Goal: Check status: Check status

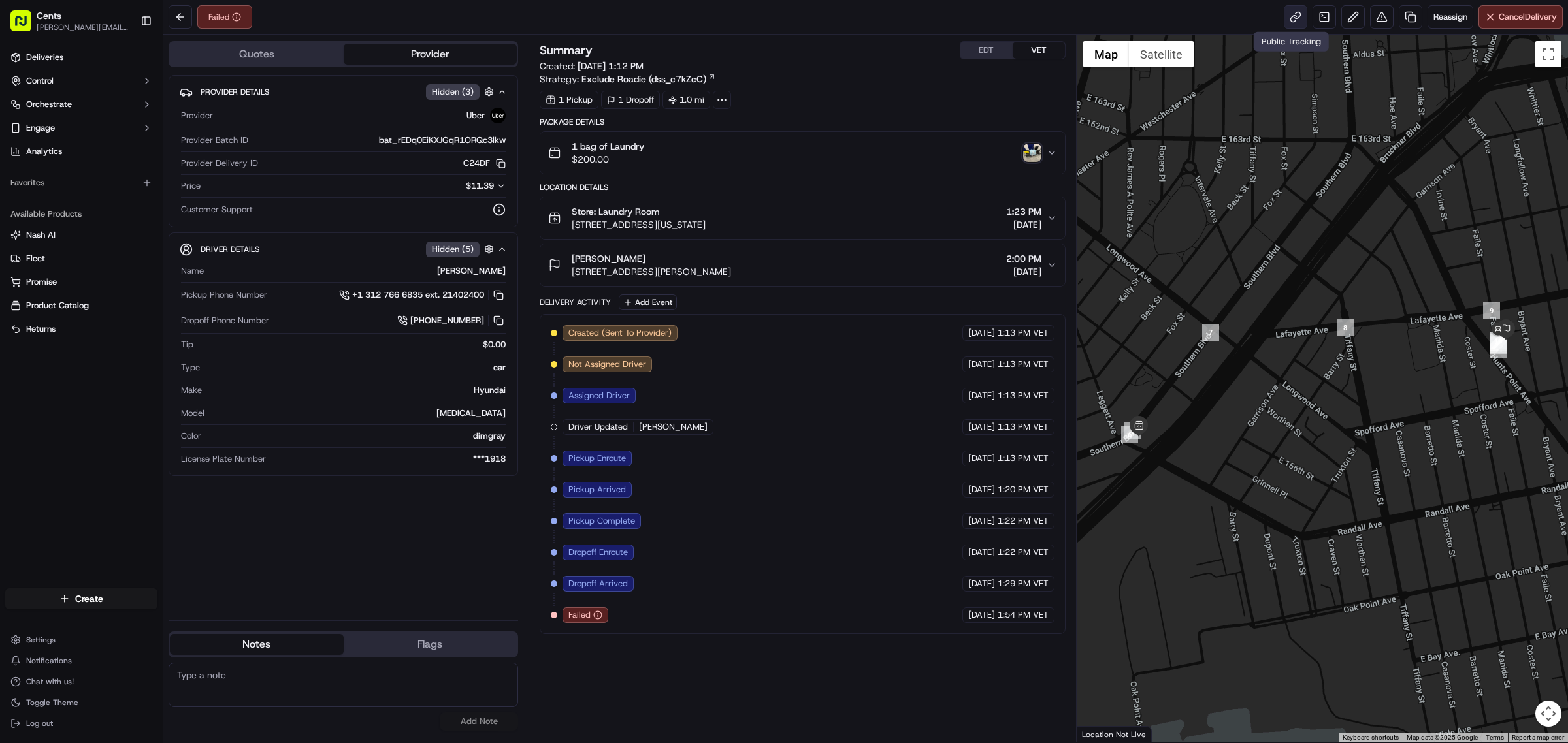
click at [1293, 12] on link at bounding box center [1295, 17] width 23 height 23
click at [1294, 14] on link at bounding box center [1295, 17] width 23 height 23
click at [1560, 53] on button "Toggle fullscreen view" at bounding box center [1548, 54] width 26 height 26
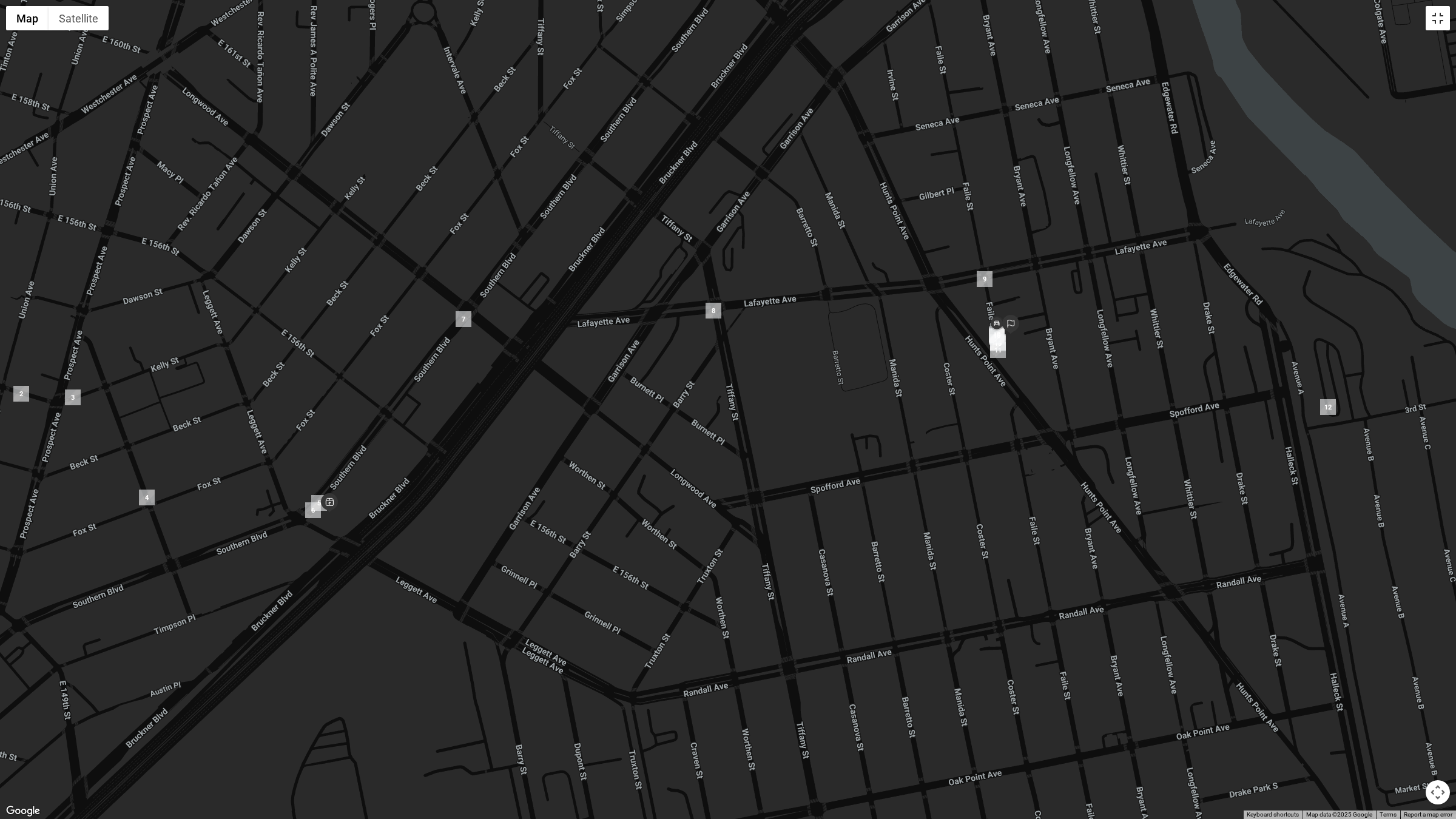
click at [1445, 16] on button "Toggle fullscreen view" at bounding box center [1438, 18] width 24 height 24
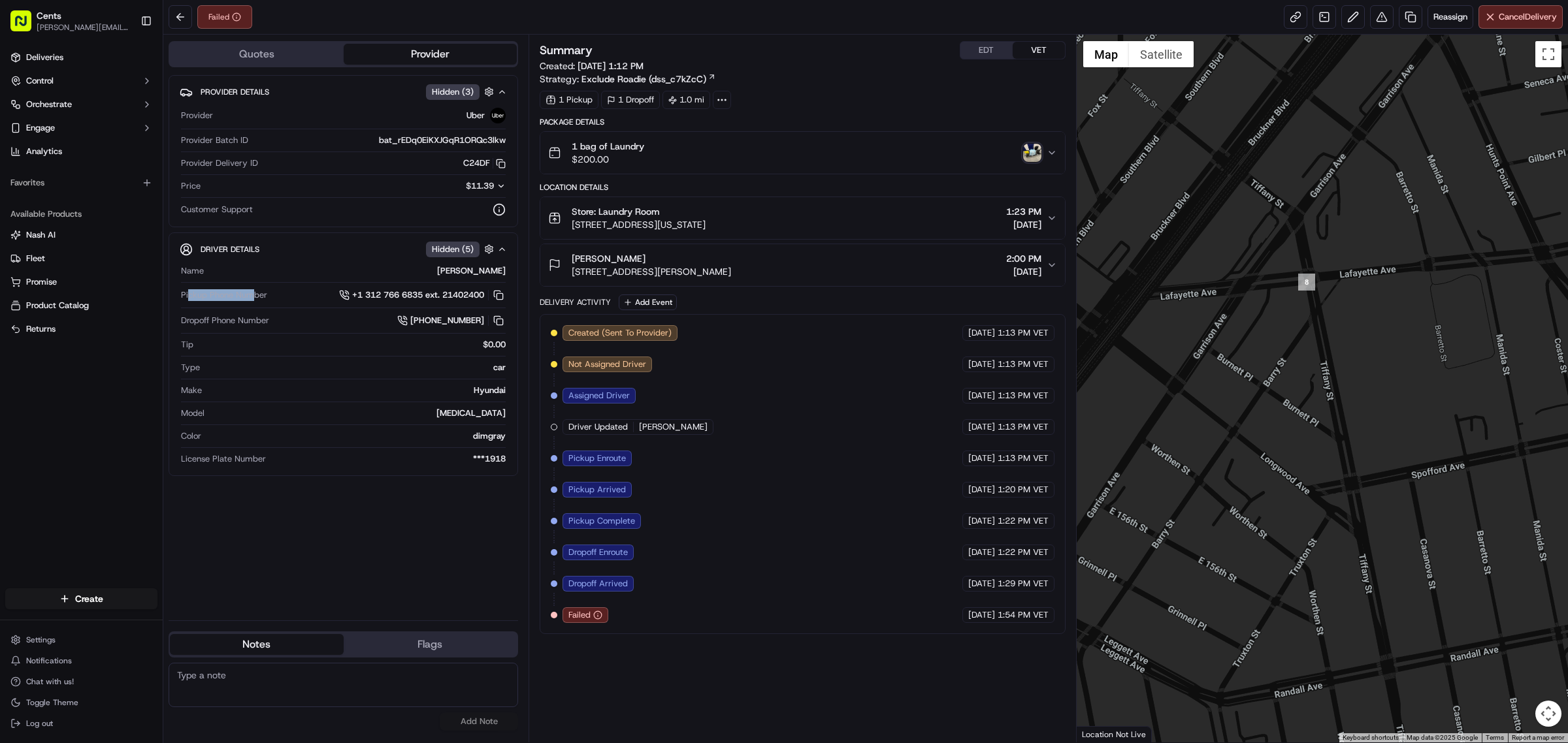
drag, startPoint x: 224, startPoint y: 294, endPoint x: 252, endPoint y: 295, distance: 28.0
click at [252, 295] on span "Pickup Phone Number" at bounding box center [224, 295] width 86 height 12
drag, startPoint x: 302, startPoint y: 319, endPoint x: 273, endPoint y: 324, distance: 29.4
click at [273, 324] on div "Dropoff Phone Number +1 929 416 4880" at bounding box center [343, 321] width 324 height 15
click at [391, 299] on span "+1 312 766 6835 ext. 21402400" at bounding box center [418, 295] width 132 height 12
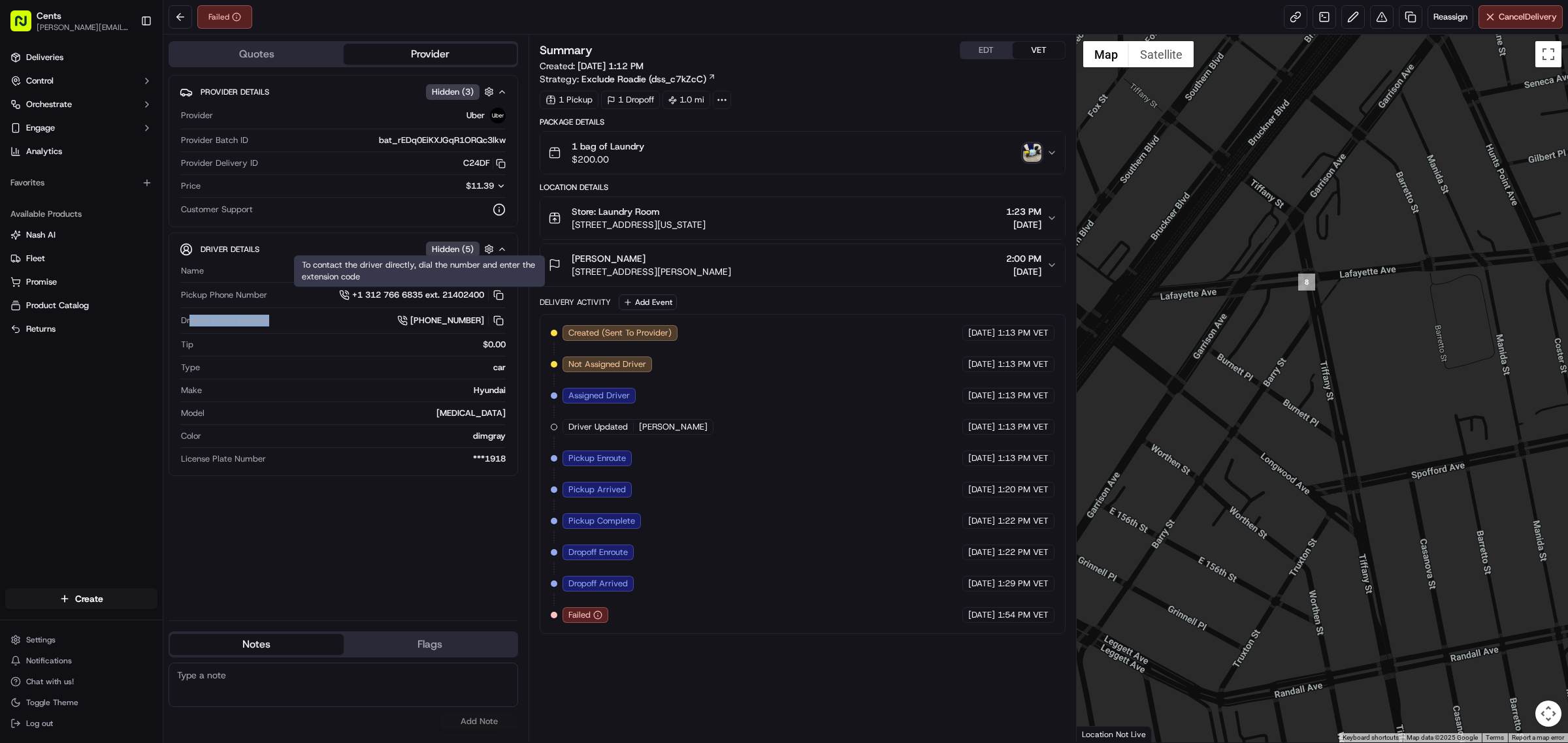
click at [366, 297] on span "+1 312 766 6835 ext. 21402400" at bounding box center [418, 295] width 132 height 12
click at [1055, 158] on button "1 bag of Laundry $200.00" at bounding box center [802, 153] width 525 height 42
click at [1050, 151] on icon "button" at bounding box center [1051, 153] width 10 height 10
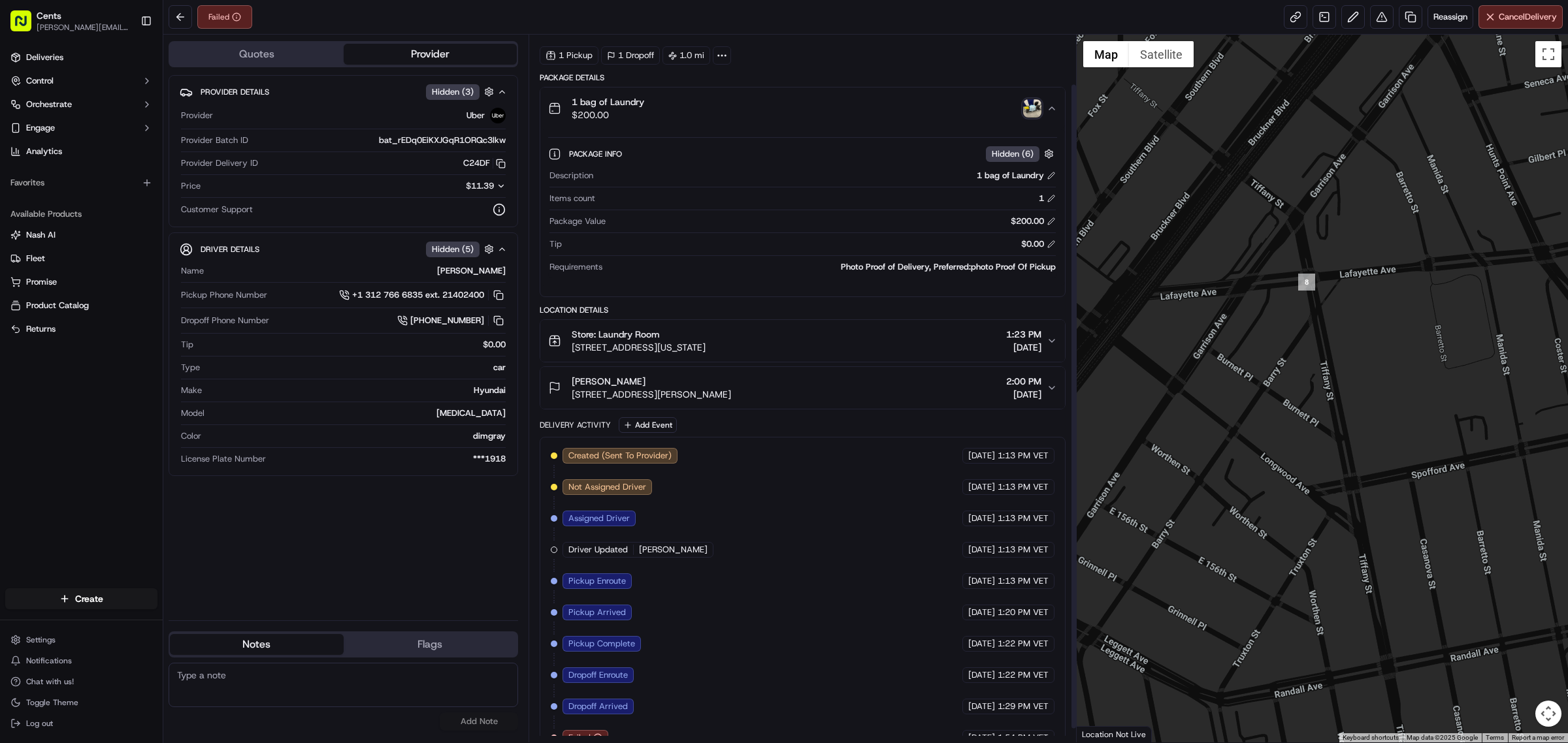
scroll to position [69, 0]
